Goal: Information Seeking & Learning: Learn about a topic

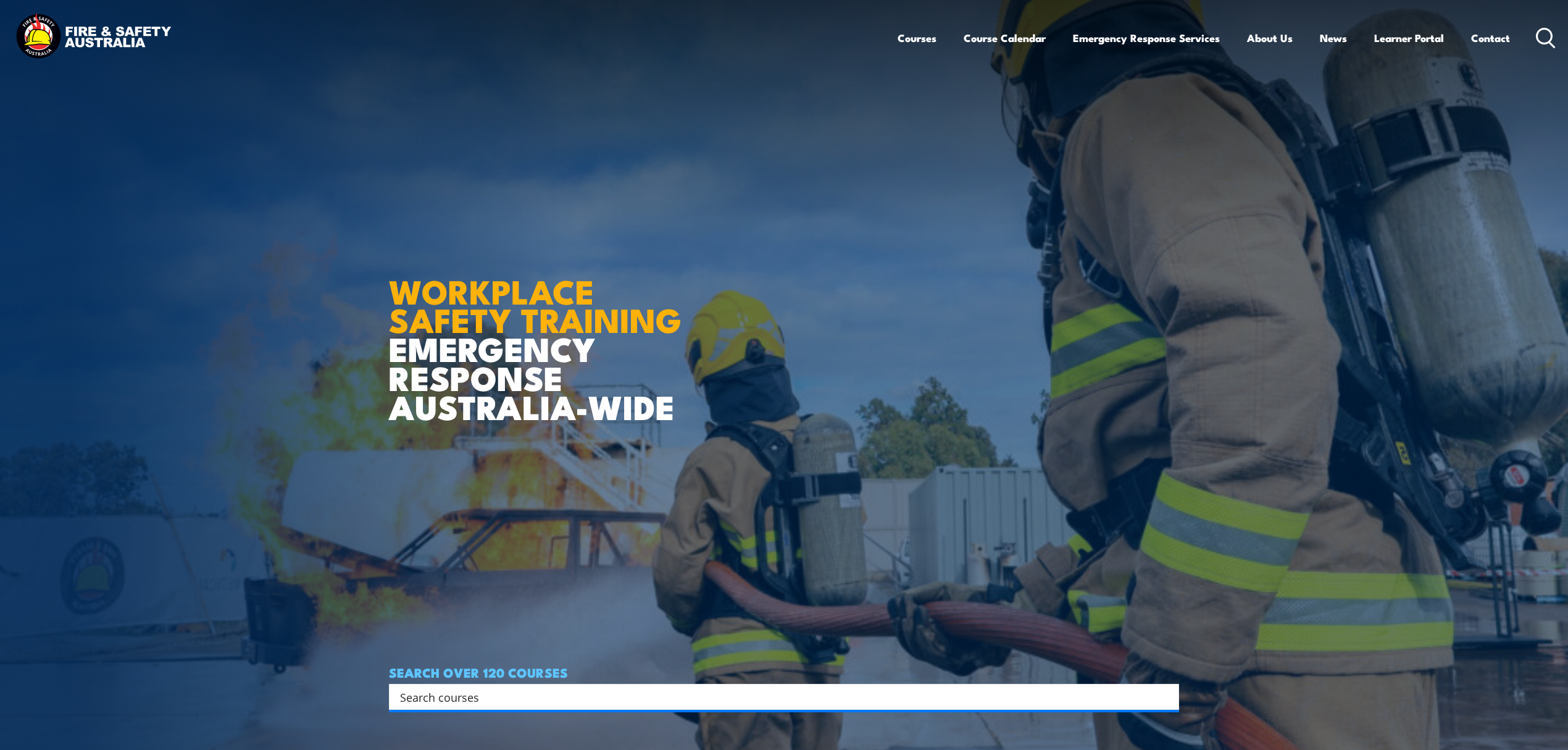
click at [477, 700] on input "Search input" at bounding box center [776, 697] width 752 height 18
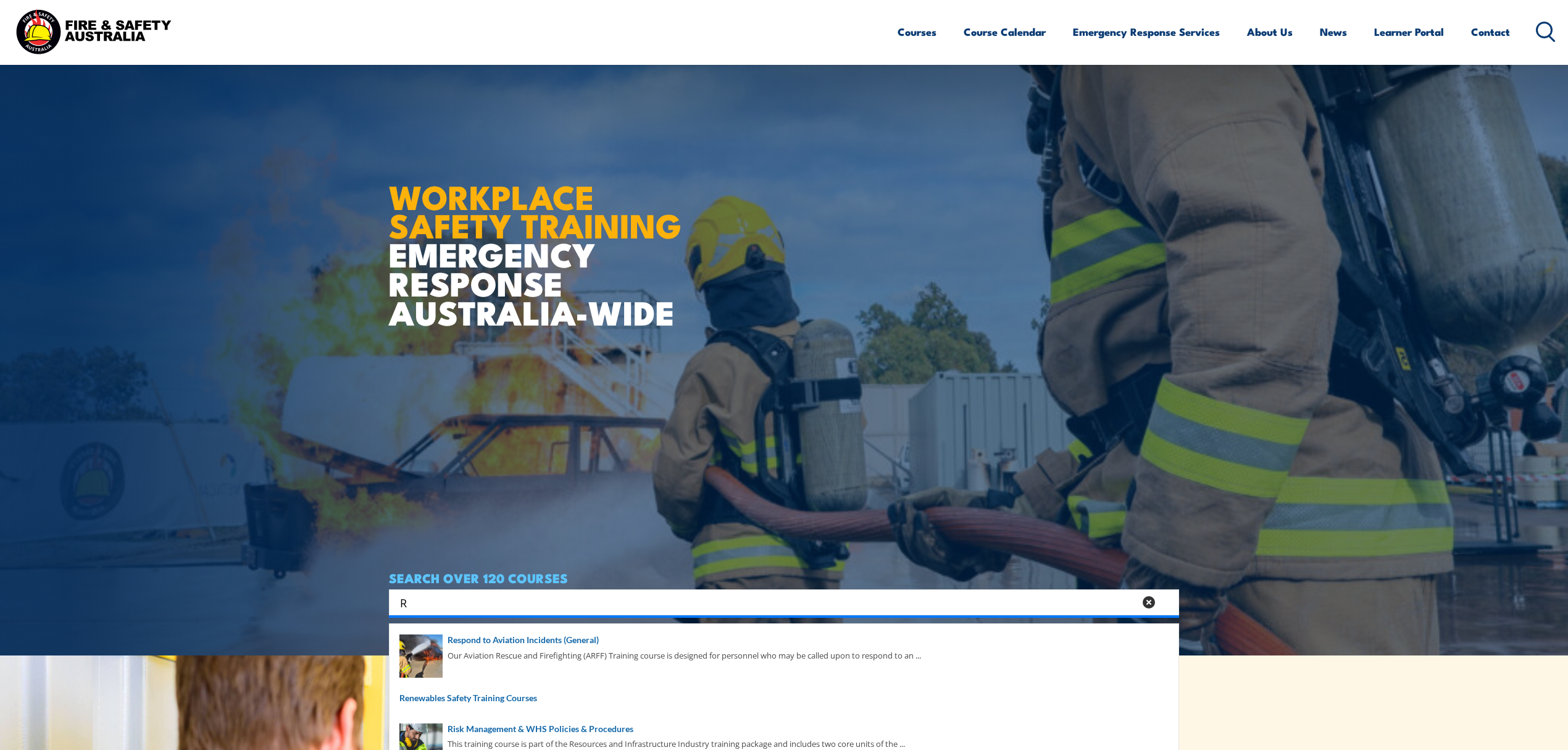
scroll to position [164, 0]
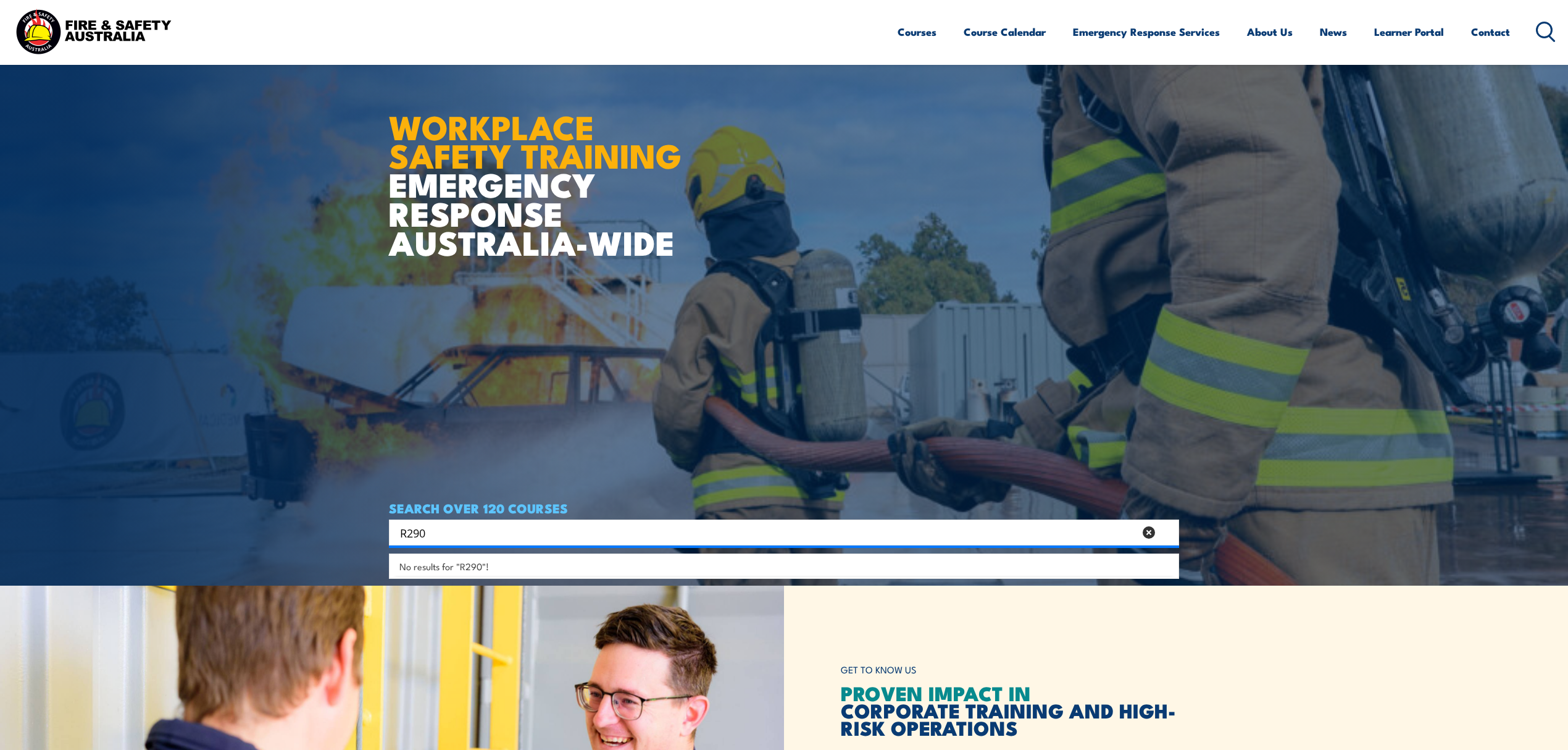
drag, startPoint x: 435, startPoint y: 526, endPoint x: 359, endPoint y: 536, distance: 76.7
click at [359, 536] on section "WORKPLACE SAFETY TRAINING EMERGENCY RESPONSE AUSTRALIA-WIDE SEARCH OVER 120 COU…" at bounding box center [784, 211] width 1568 height 750
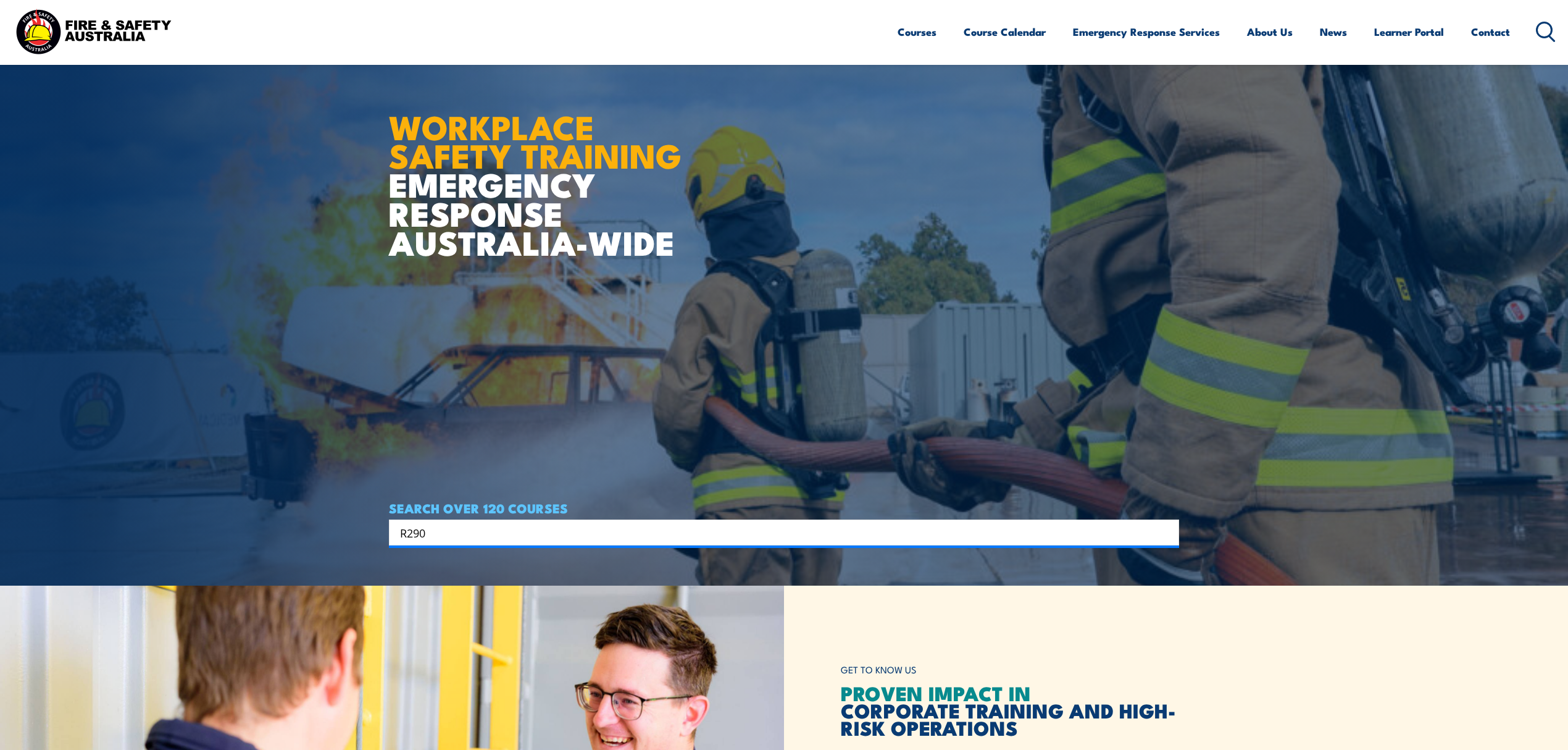
type input "R290"
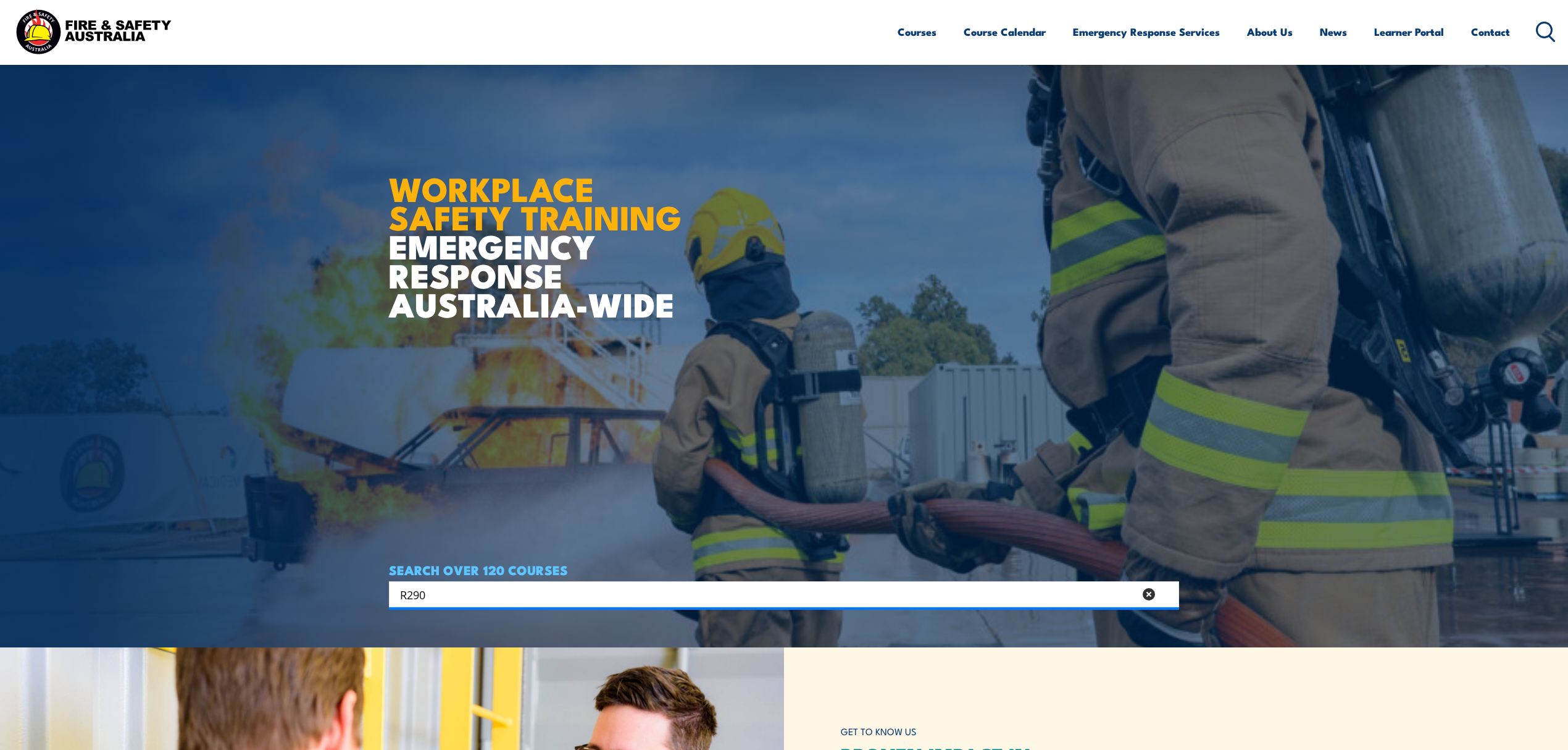
scroll to position [0, 0]
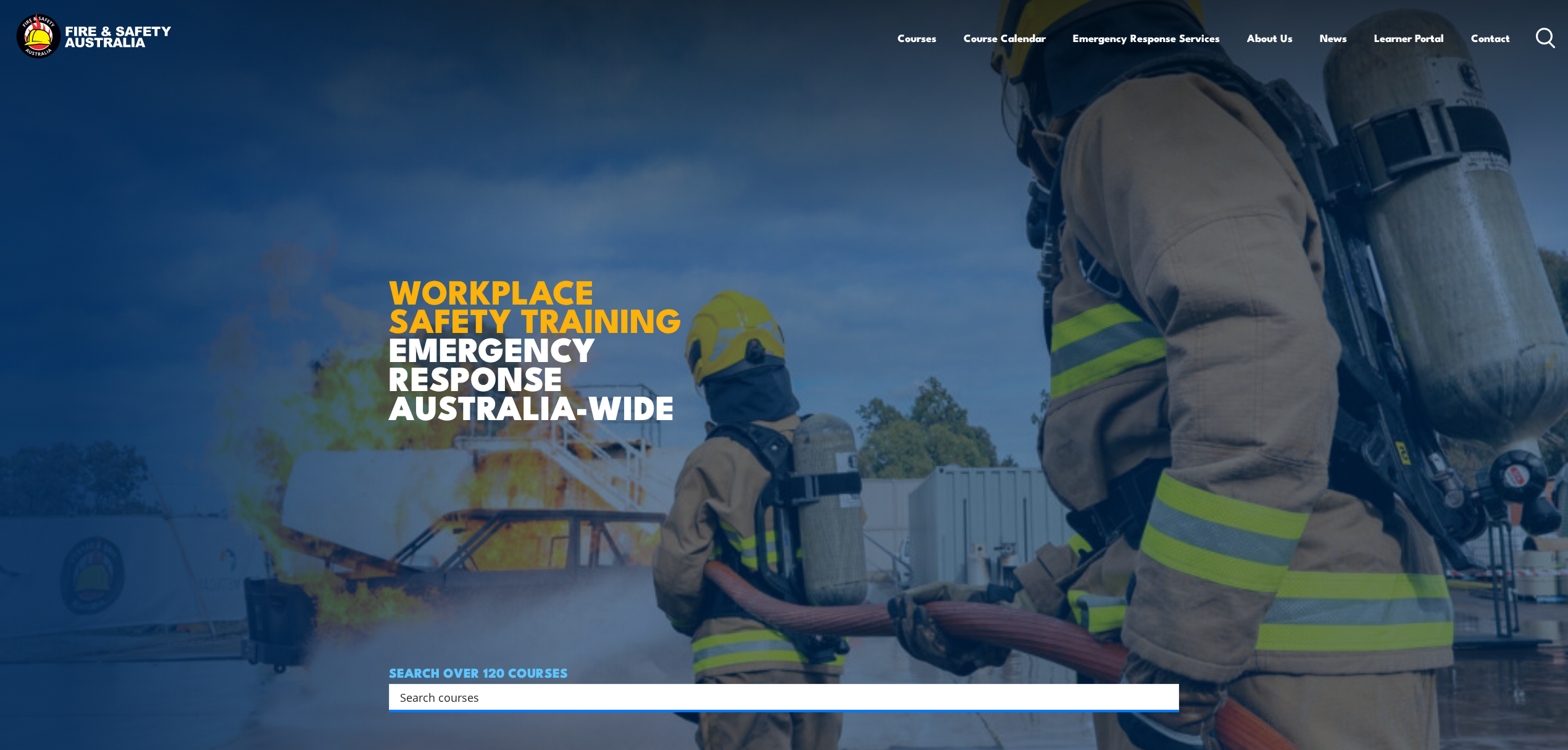
click at [481, 700] on input "Search input" at bounding box center [776, 697] width 752 height 18
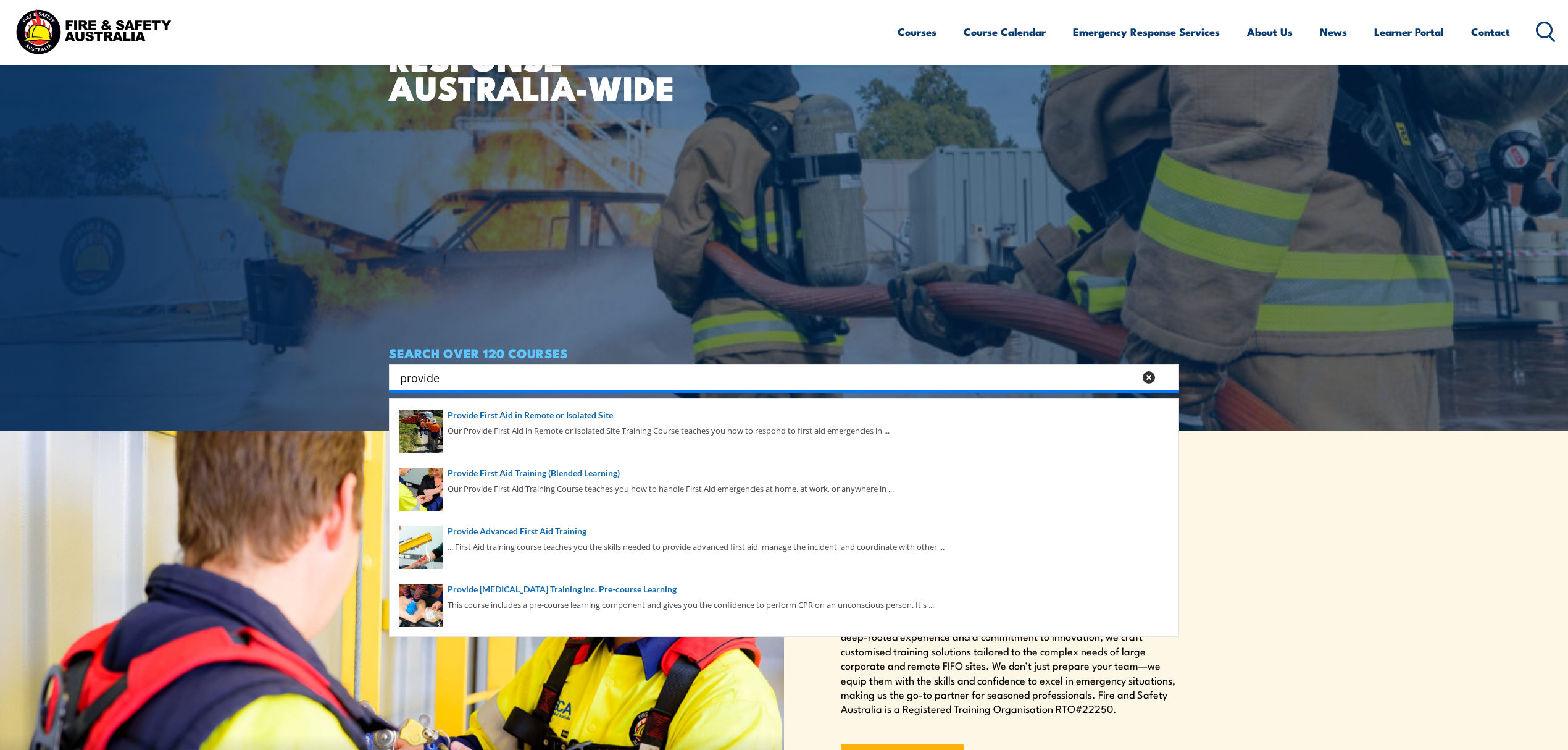
scroll to position [329, 0]
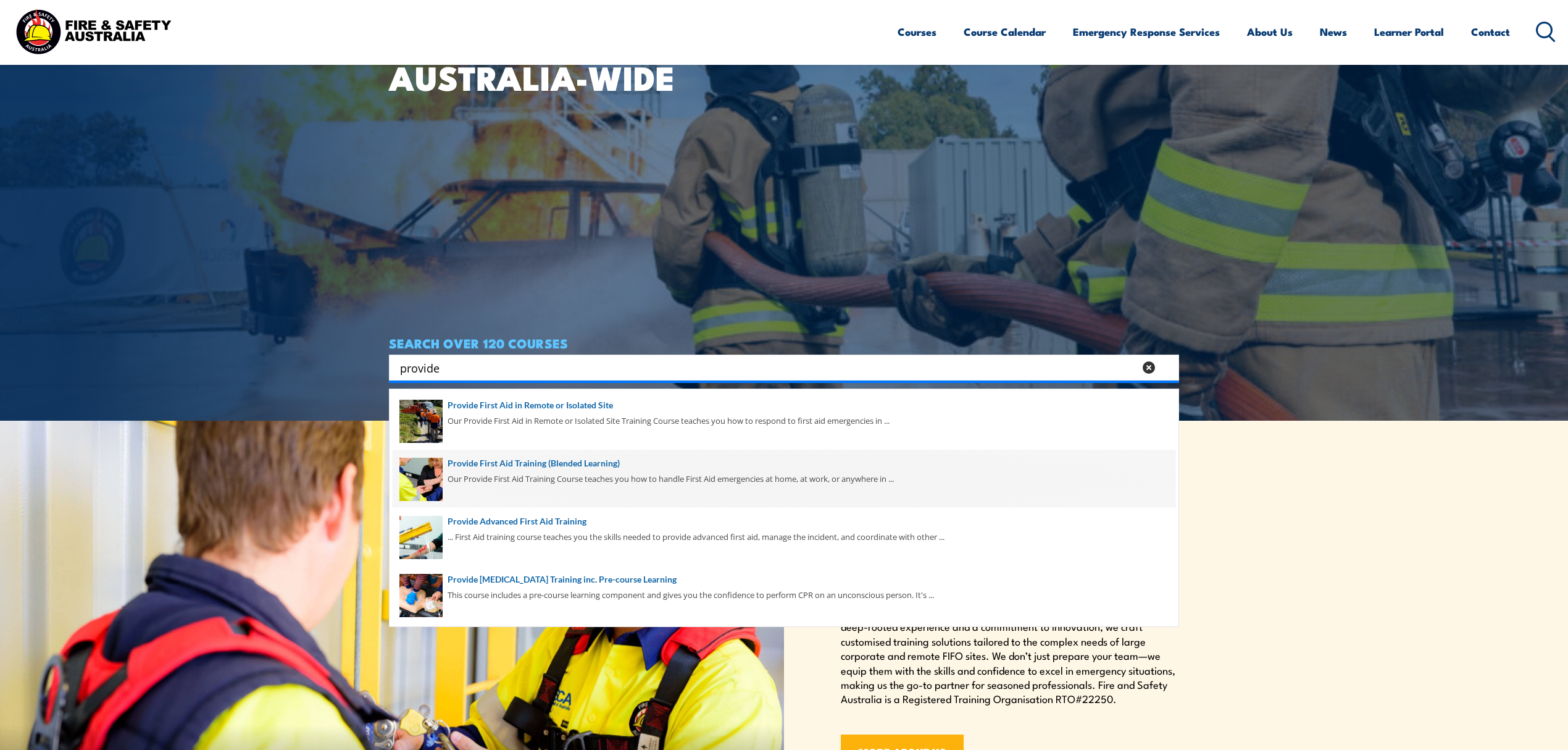
type input "provide"
click at [463, 497] on span at bounding box center [784, 478] width 783 height 58
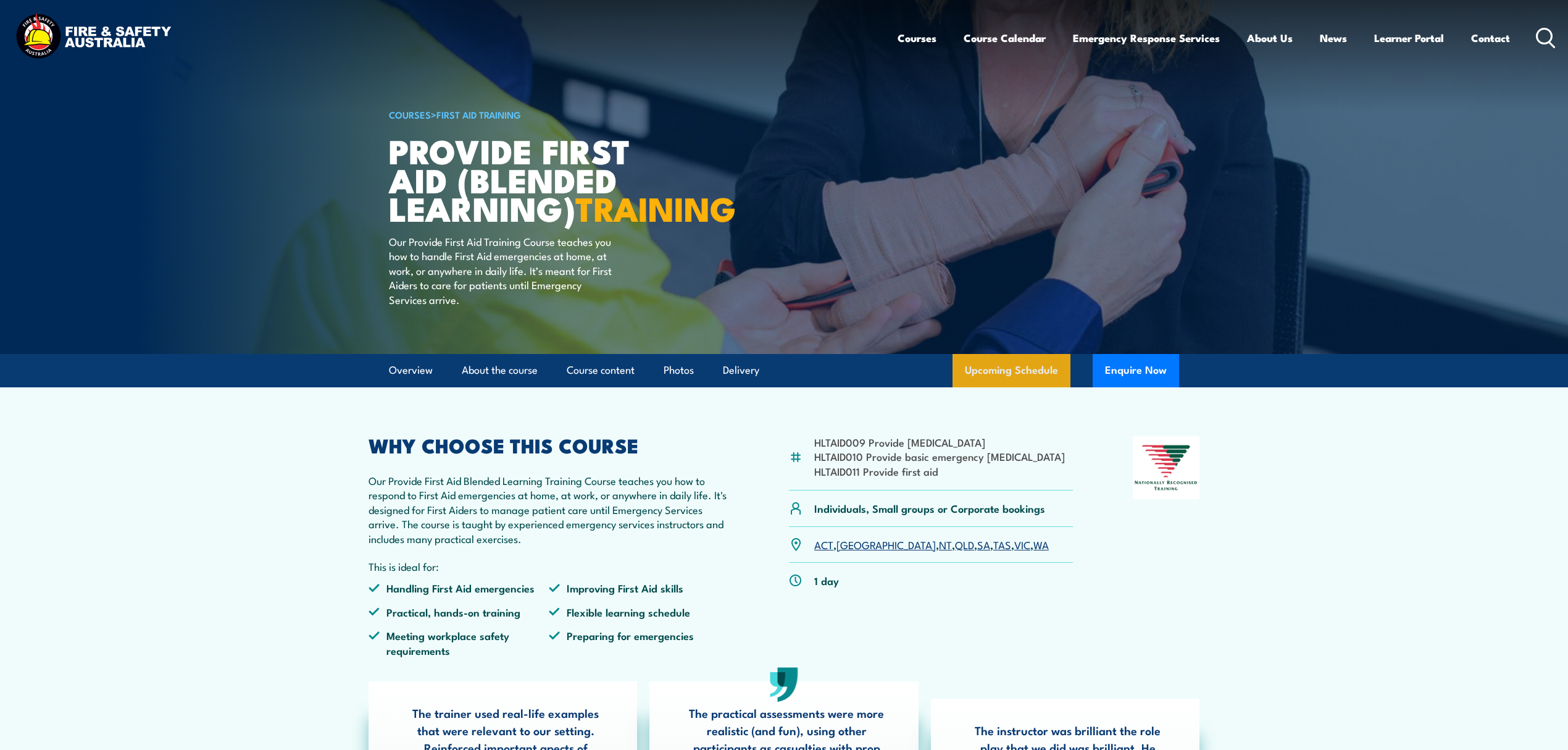
click at [1030, 387] on link "Upcoming Schedule" at bounding box center [1011, 371] width 118 height 33
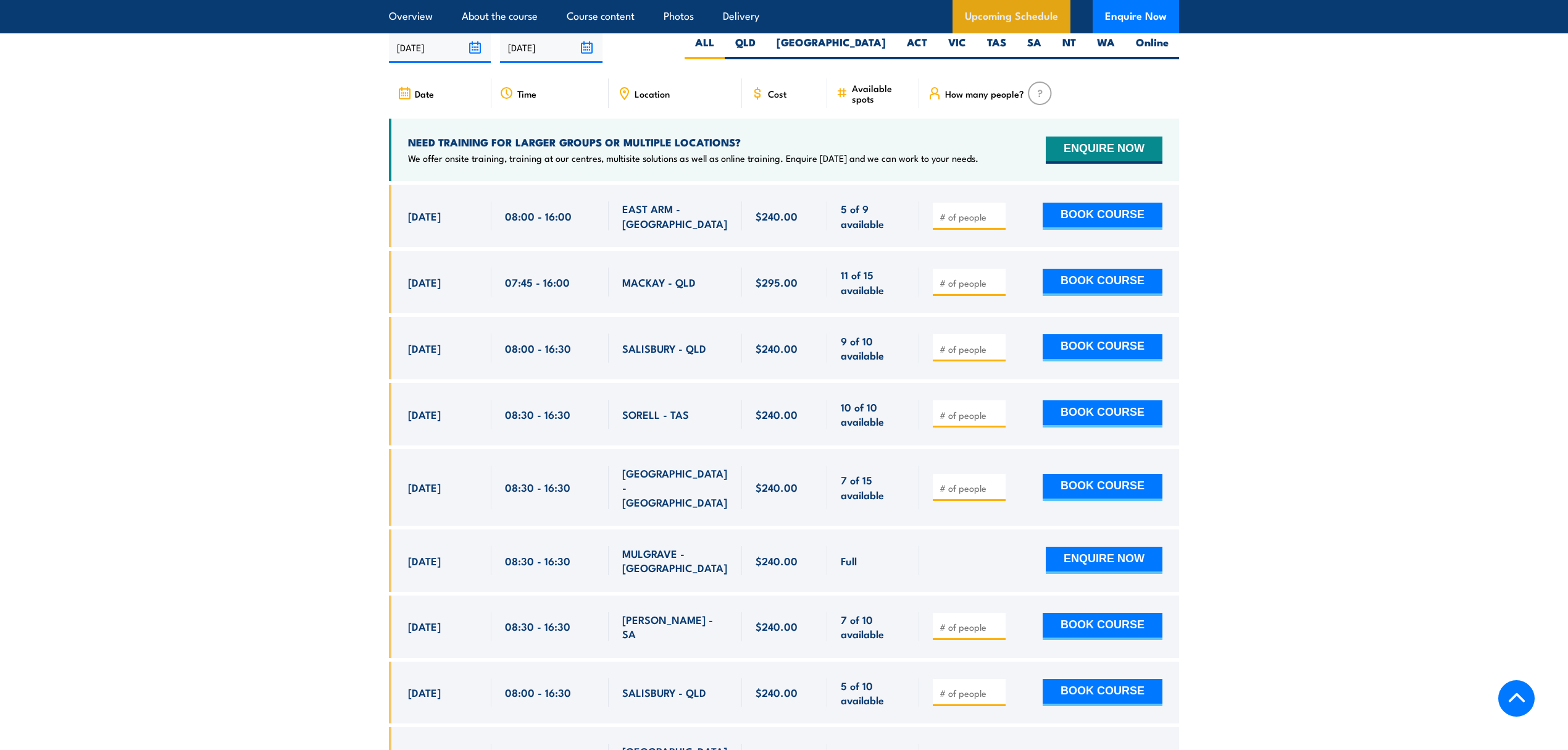
scroll to position [2447, 0]
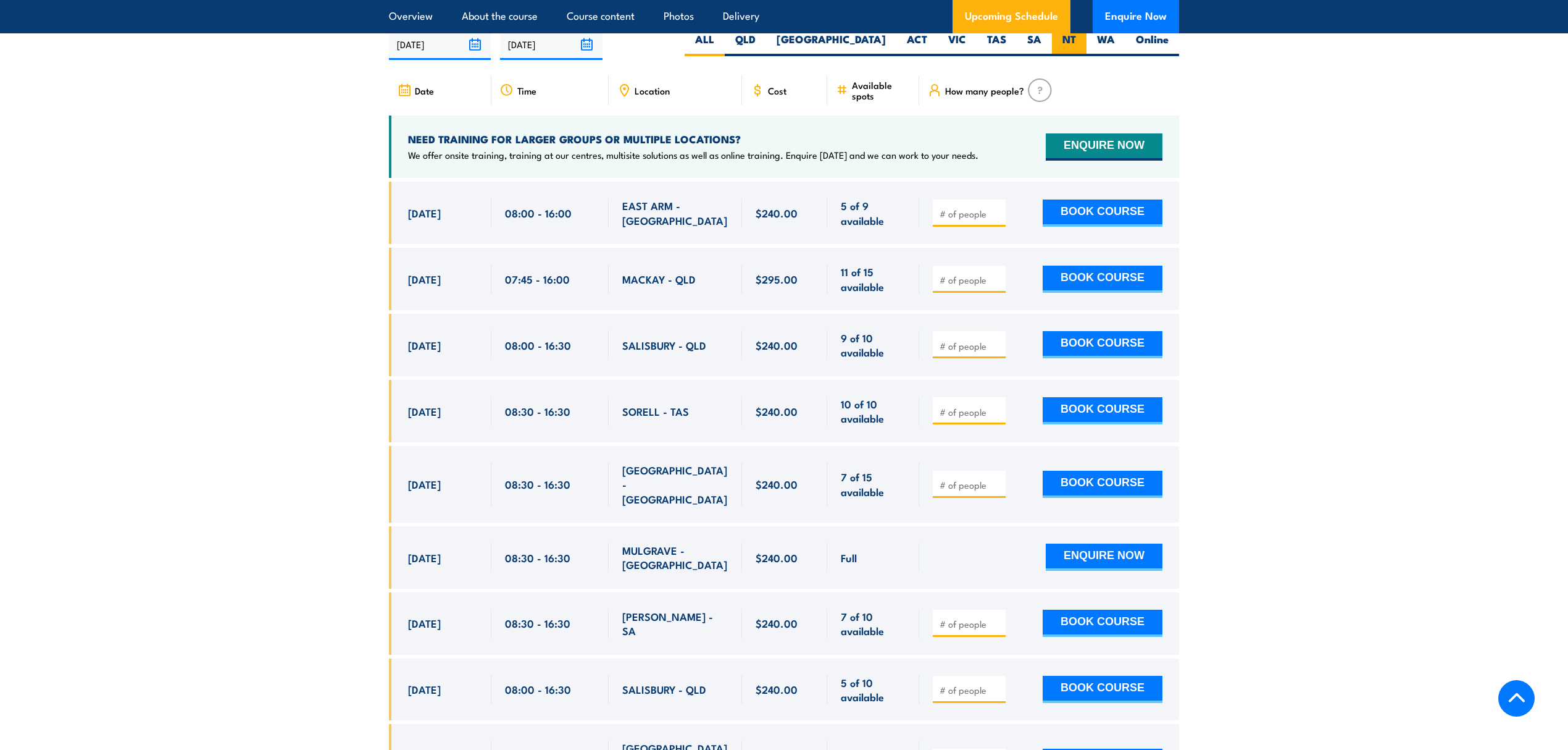
click at [1083, 46] on label "NT" at bounding box center [1070, 44] width 35 height 24
click at [1083, 41] on input "NT" at bounding box center [1081, 36] width 8 height 8
radio input "true"
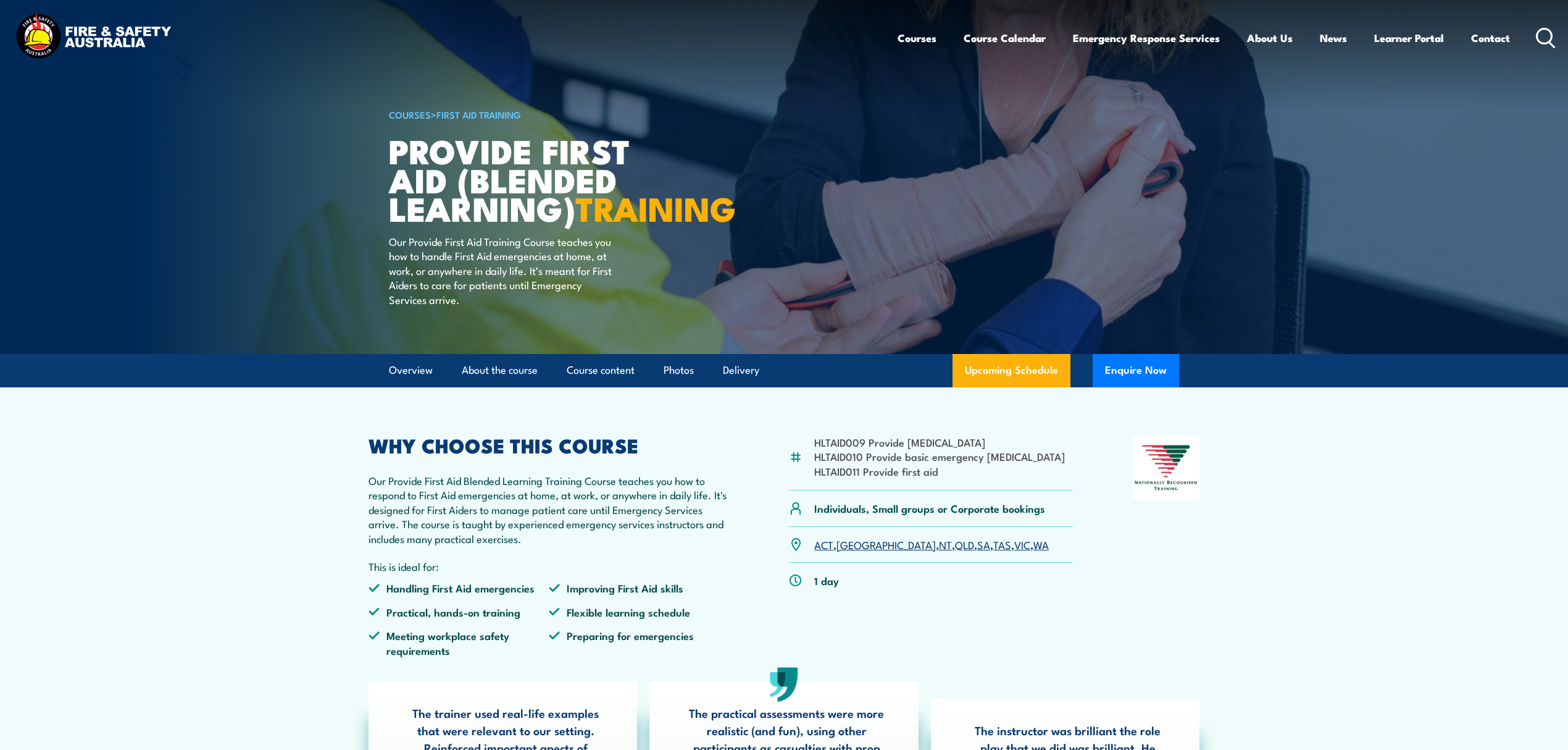
click at [1546, 37] on icon at bounding box center [1546, 38] width 20 height 21
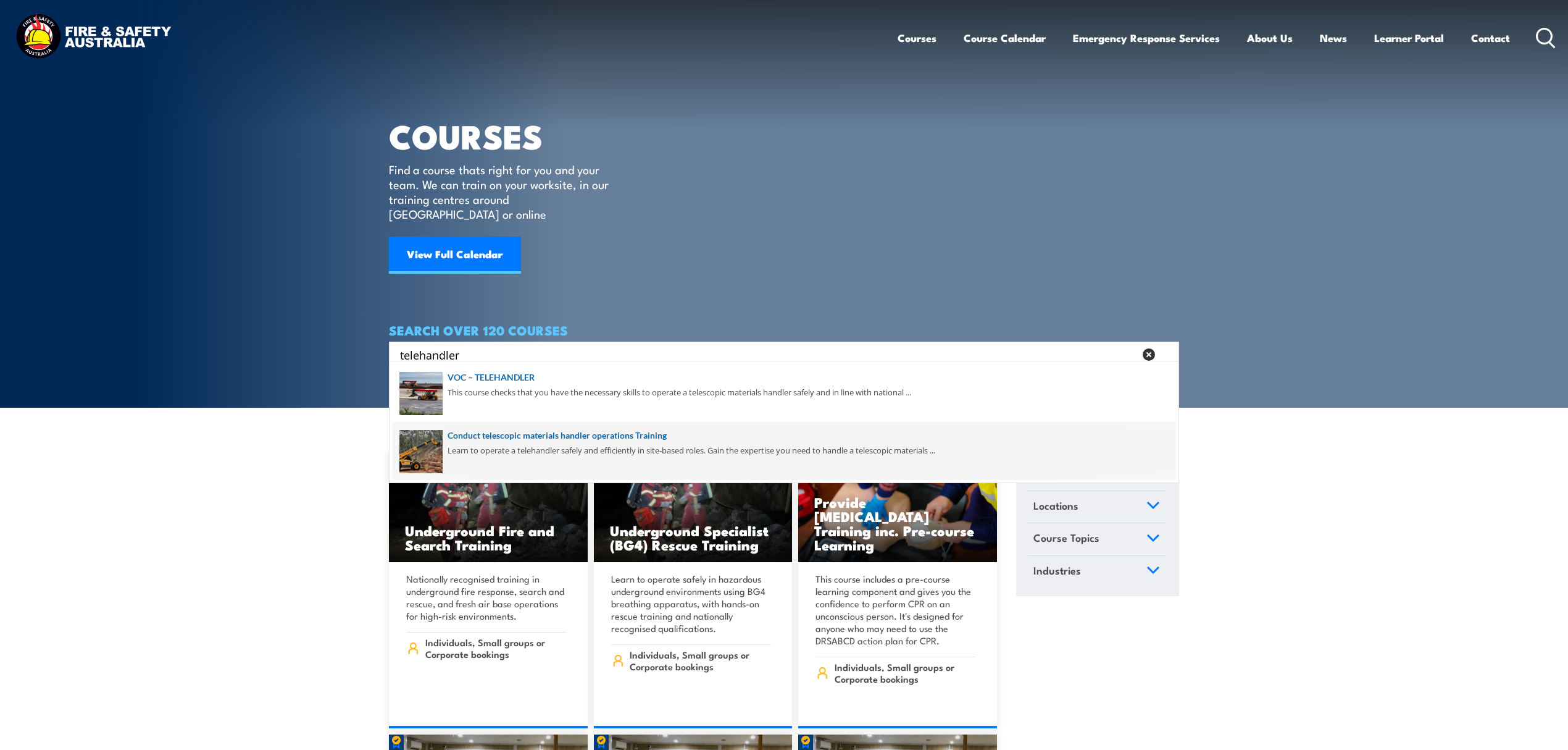
type input "telehandler"
click at [604, 462] on span at bounding box center [784, 451] width 783 height 58
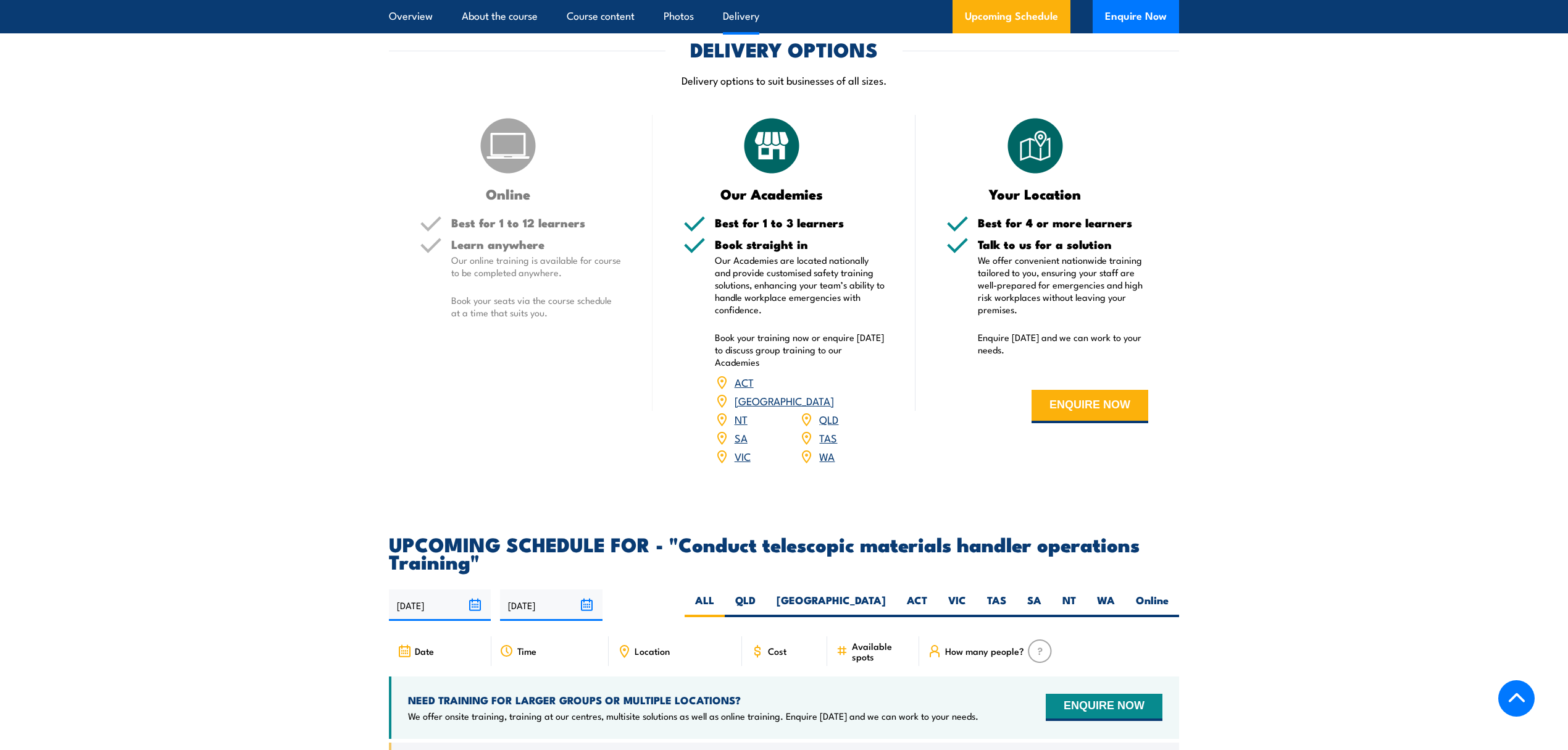
scroll to position [1400, 0]
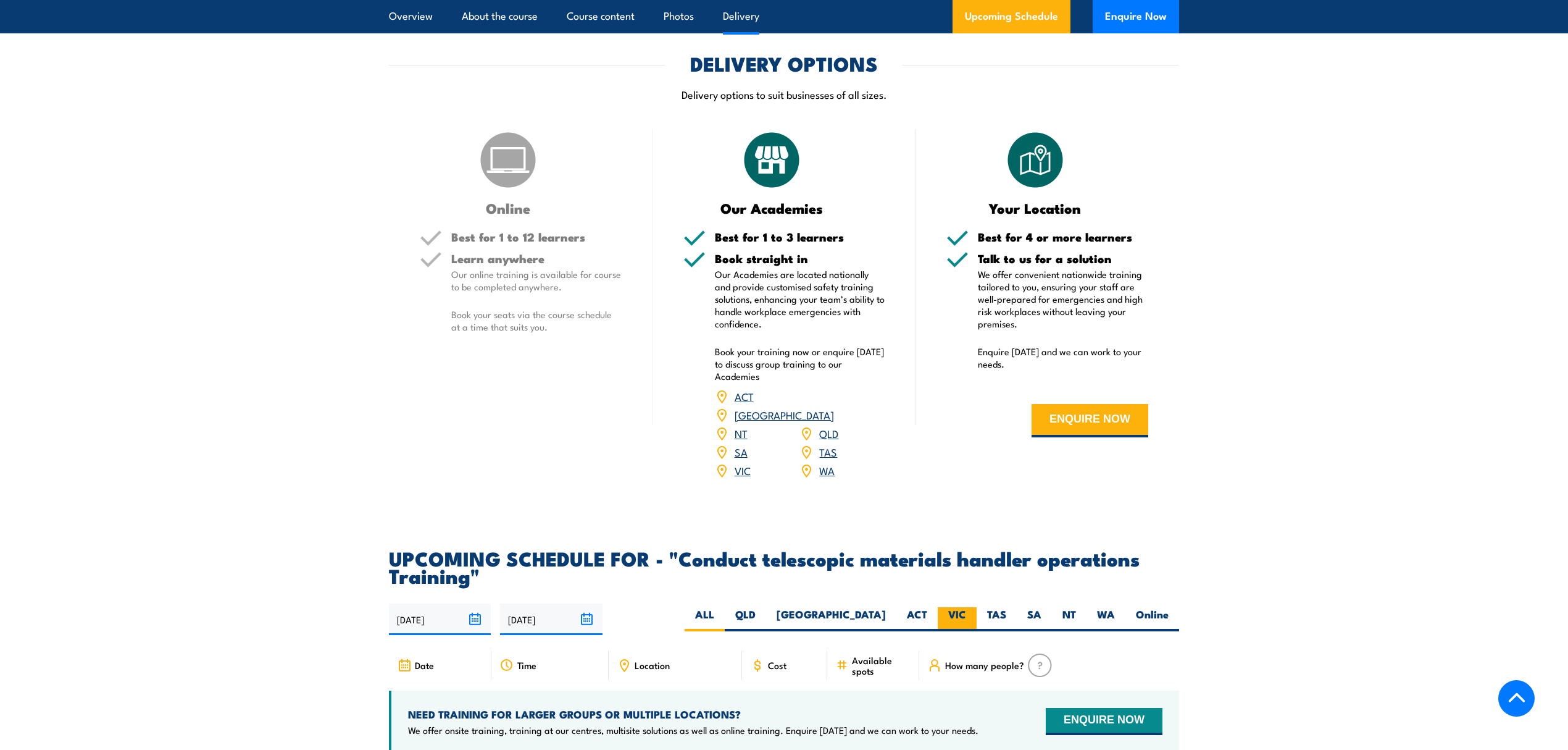
click at [956, 631] on label "VIC" at bounding box center [957, 619] width 39 height 24
click at [966, 615] on input "VIC" at bounding box center [971, 612] width 8 height 8
radio input "true"
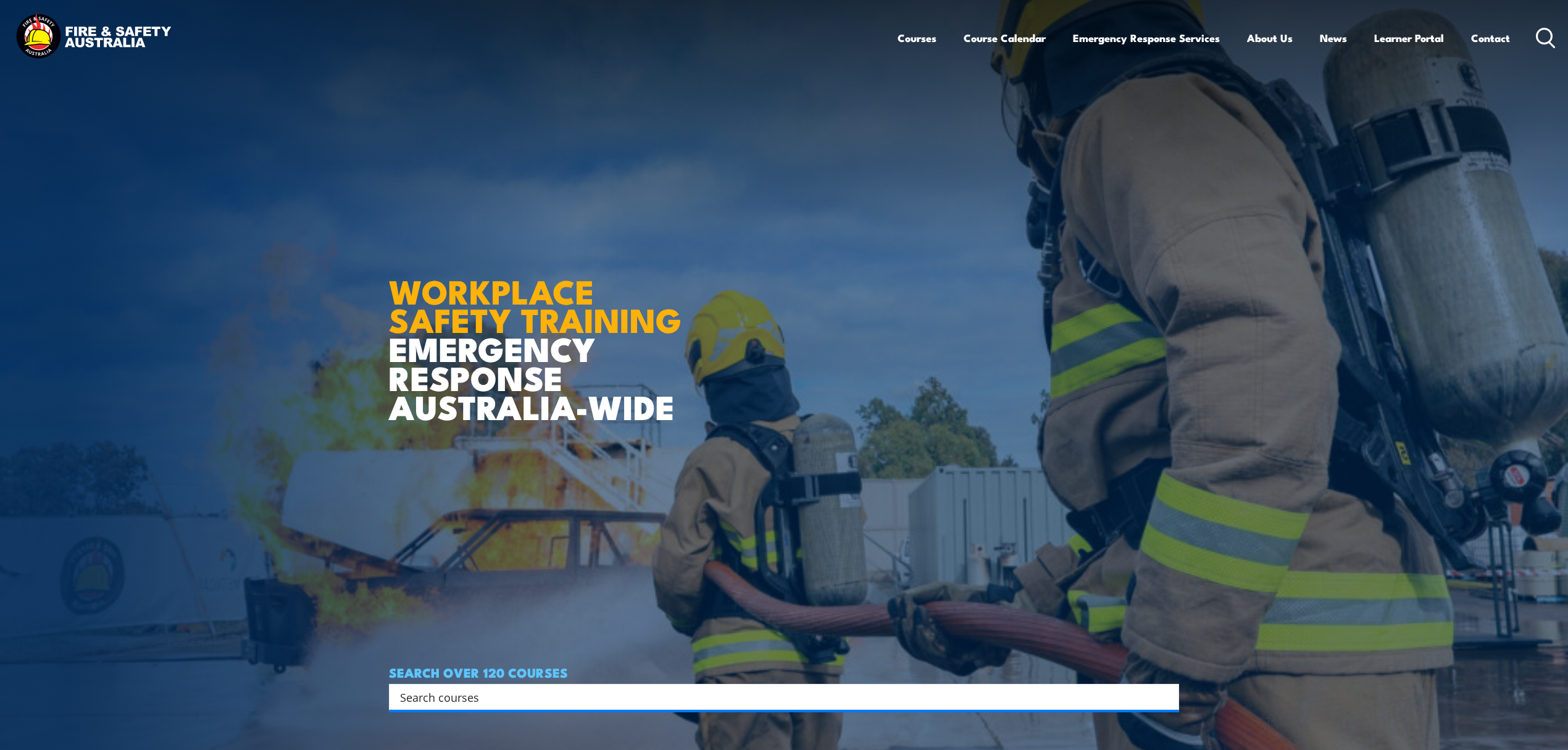
click at [537, 690] on input "Search input" at bounding box center [776, 697] width 752 height 18
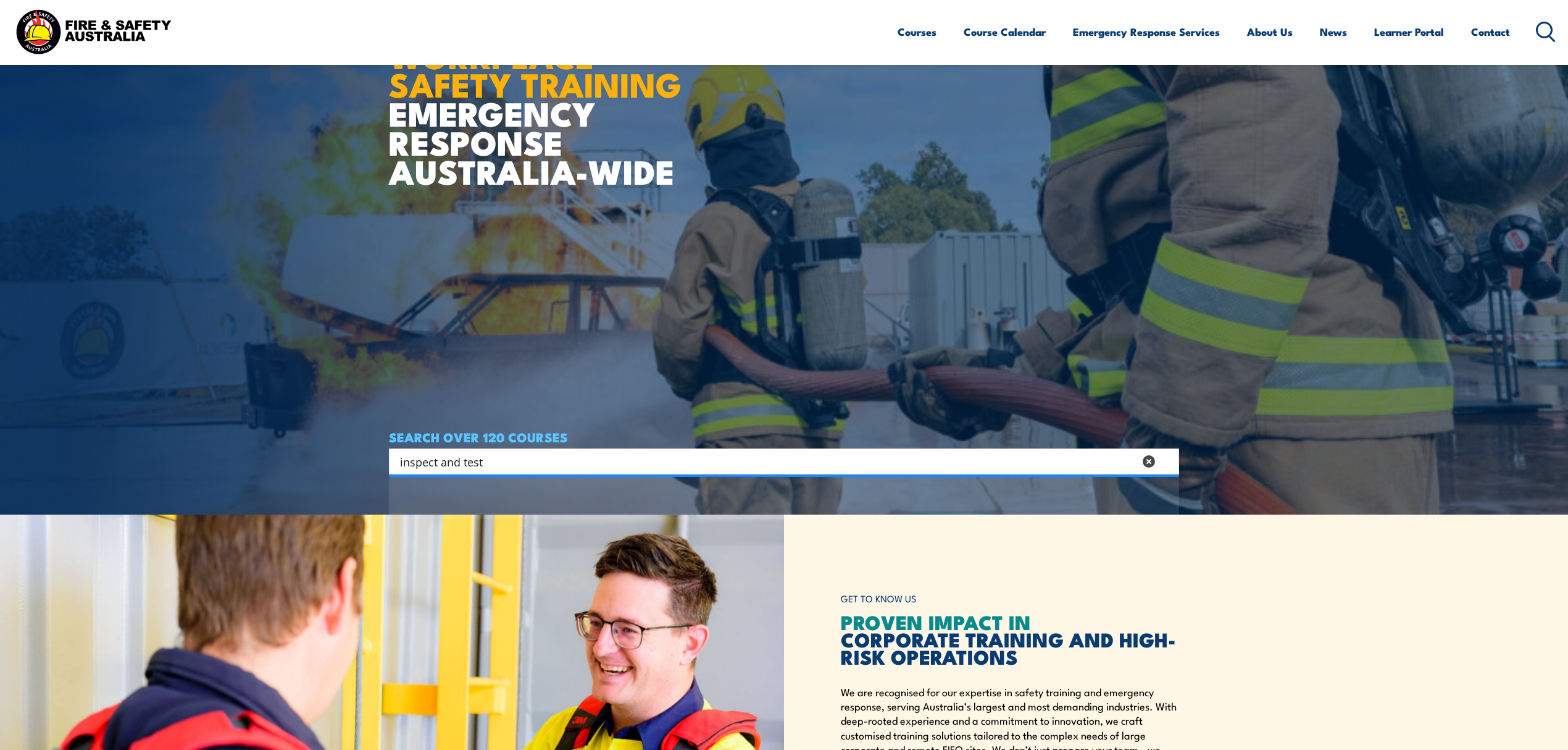
scroll to position [411, 0]
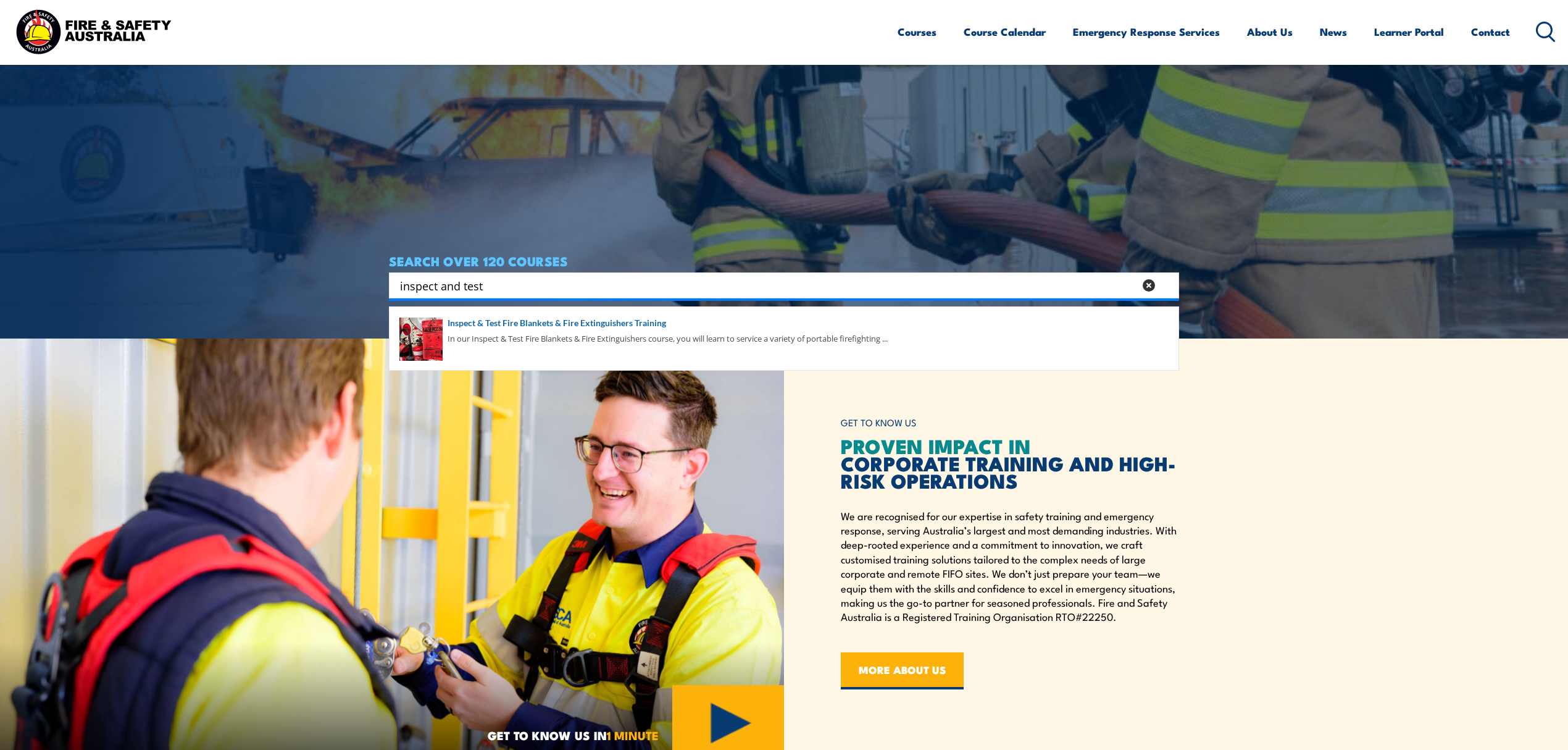
type input "inspect and test"
